Goal: Information Seeking & Learning: Find contact information

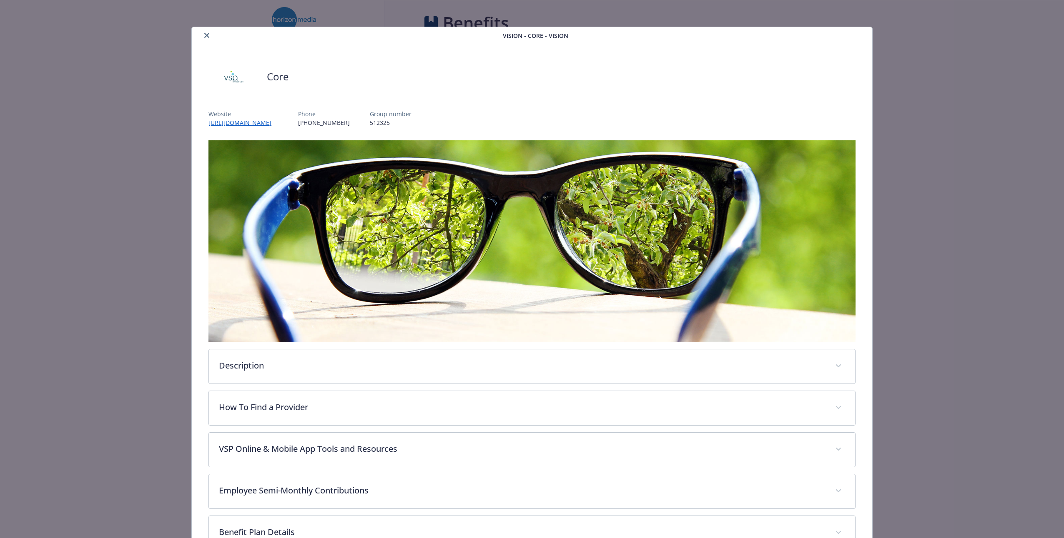
scroll to position [25, 0]
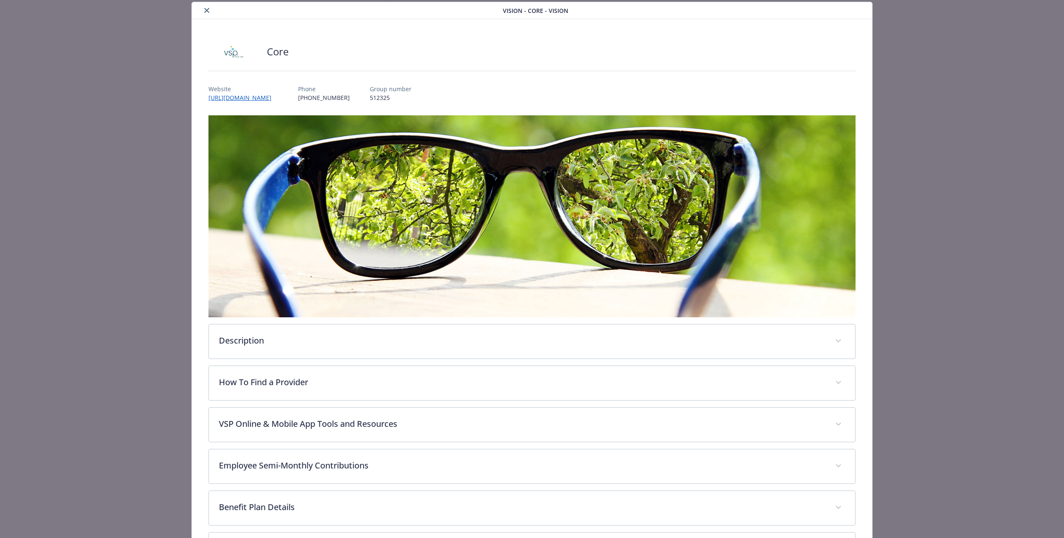
click at [204, 12] on icon "close" at bounding box center [206, 10] width 5 height 5
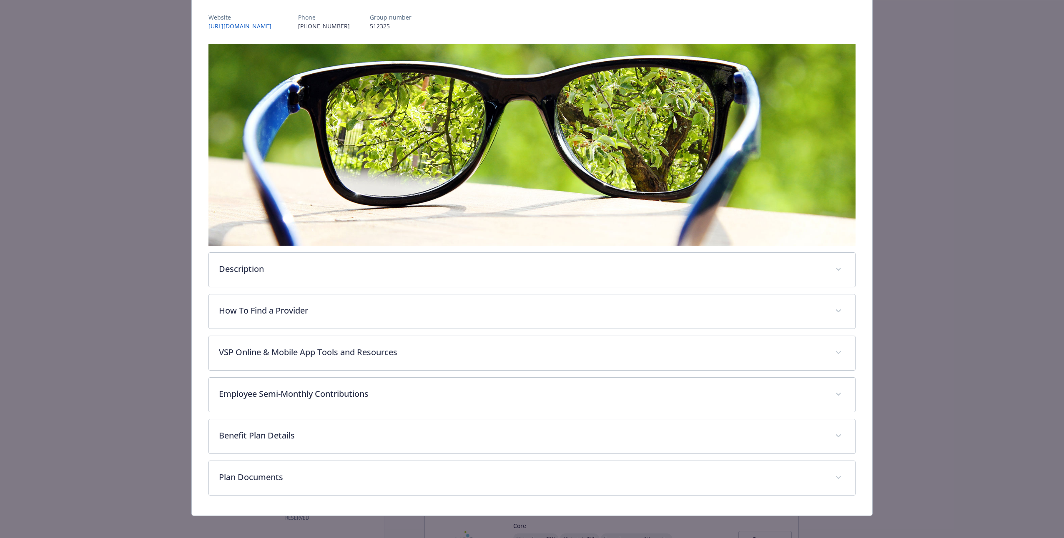
scroll to position [98, 0]
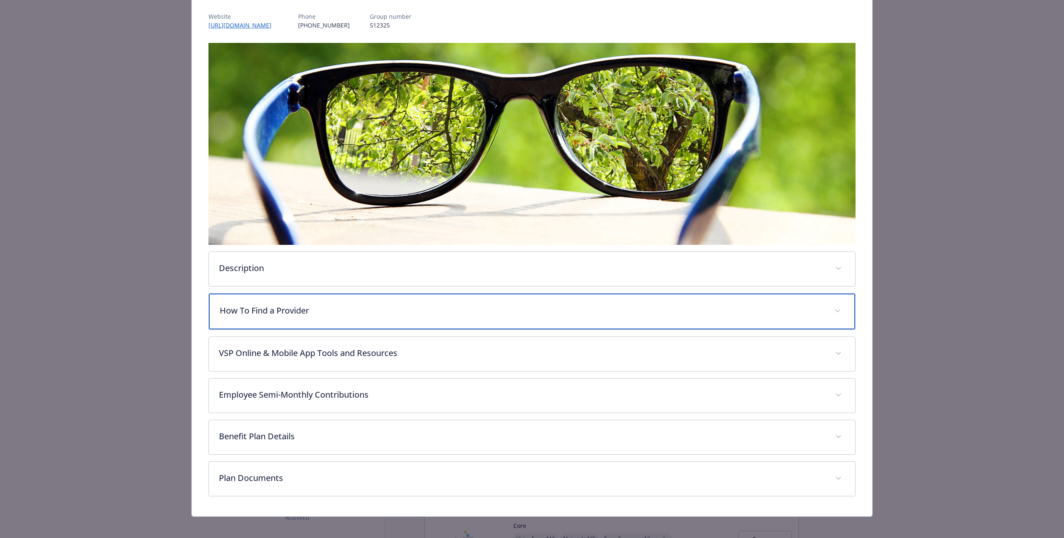
click at [360, 314] on div "How To Find a Provider" at bounding box center [532, 312] width 646 height 36
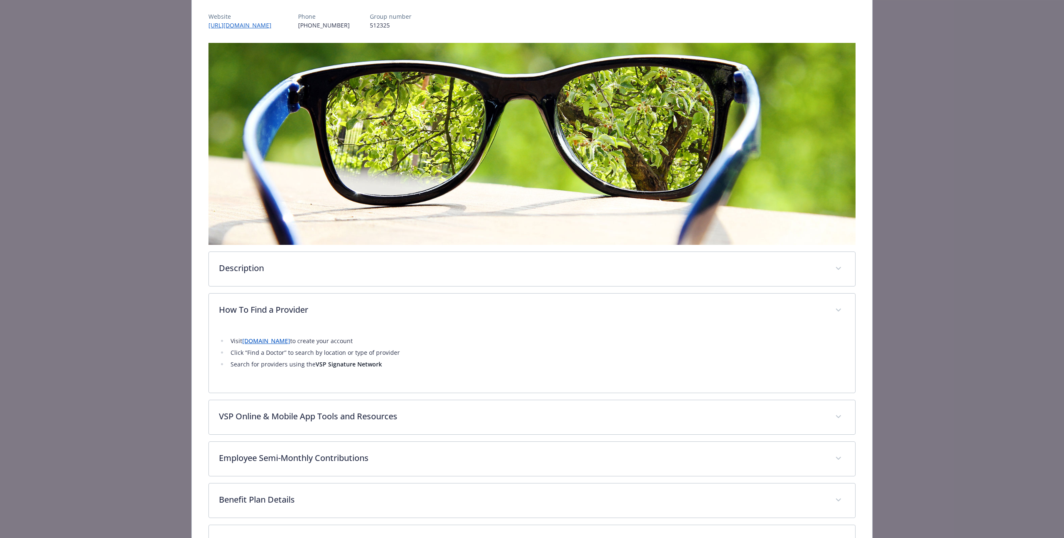
click at [290, 340] on link "[DOMAIN_NAME]" at bounding box center [266, 341] width 48 height 8
